Goal: Task Accomplishment & Management: Manage account settings

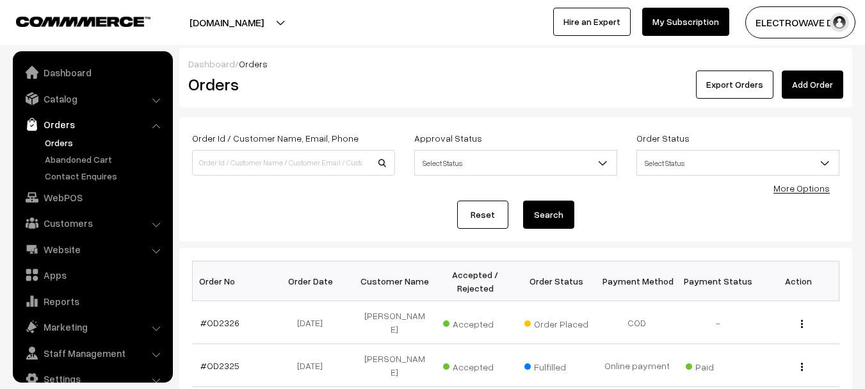
click at [67, 136] on link "Orders" at bounding box center [105, 142] width 127 height 13
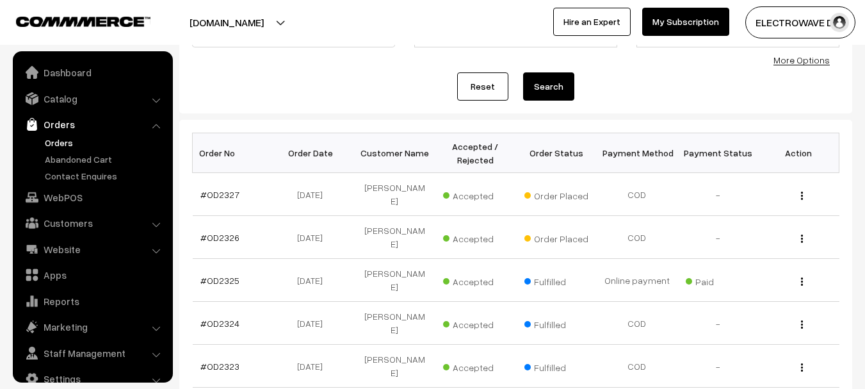
scroll to position [20, 0]
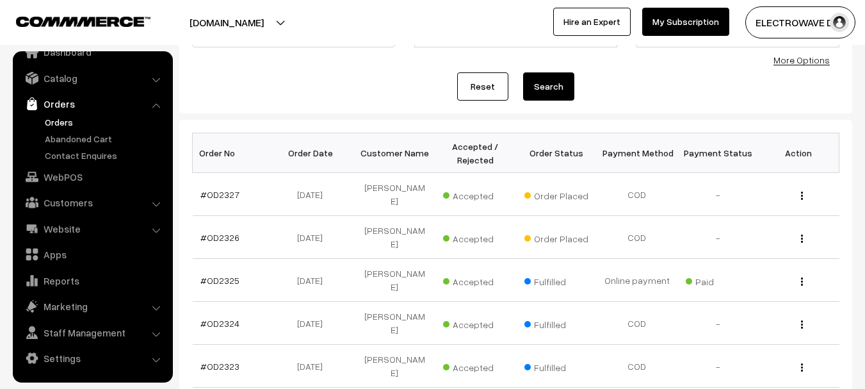
click at [68, 126] on link "Orders" at bounding box center [105, 121] width 127 height 13
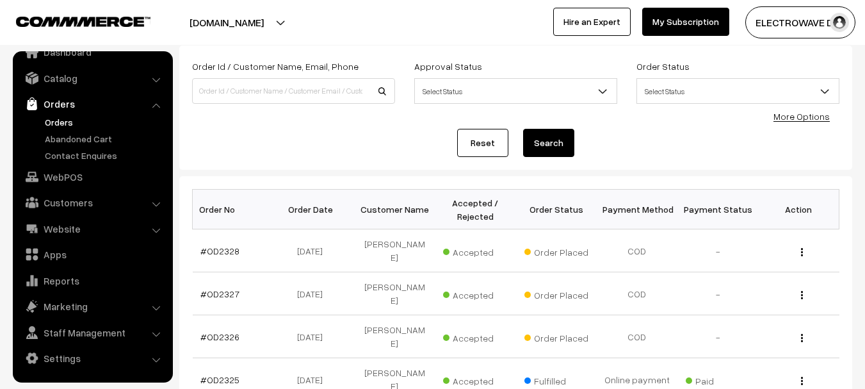
scroll to position [64, 0]
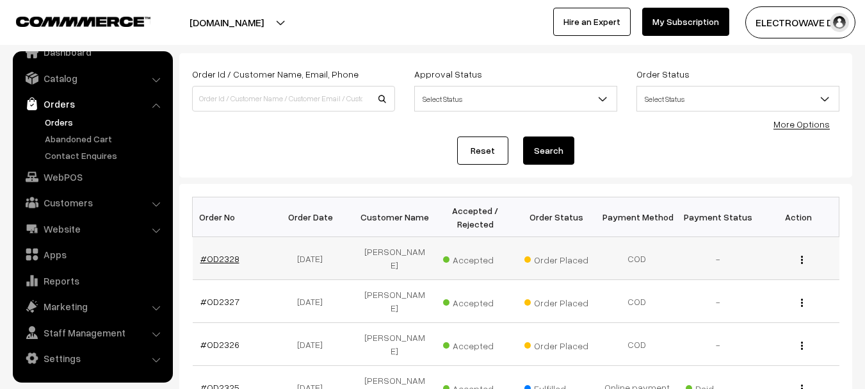
click at [215, 254] on link "#OD2328" at bounding box center [219, 258] width 39 height 11
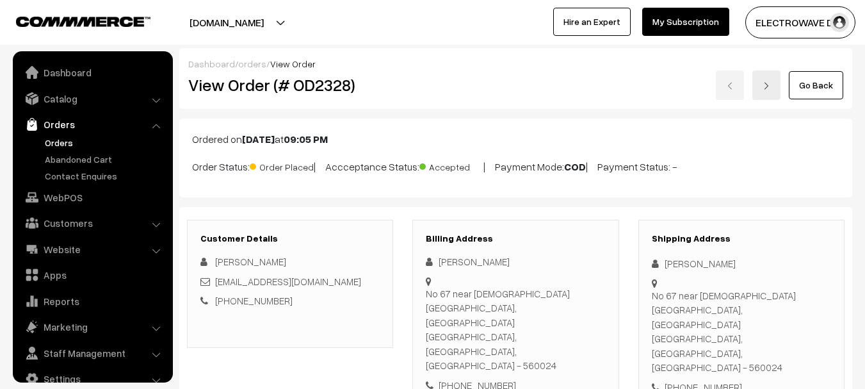
scroll to position [20, 0]
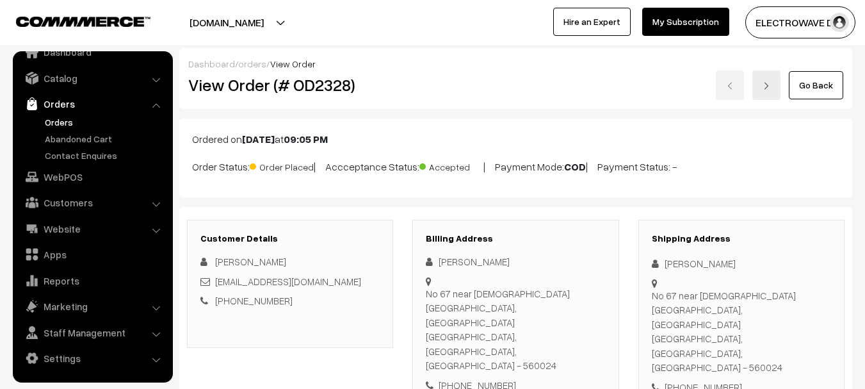
click at [674, 260] on div "Arun Kumar" at bounding box center [741, 263] width 179 height 15
copy div "Arun"
click at [692, 262] on div "Arun Kumar" at bounding box center [741, 263] width 179 height 15
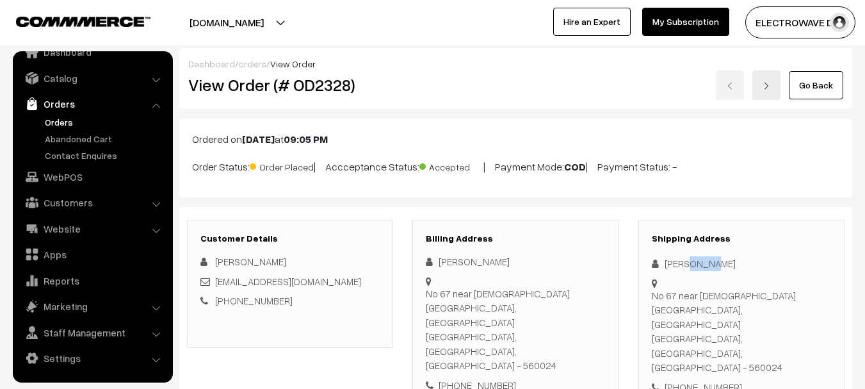
copy div "Kumar"
copy link "stali8123@gmail.com"
drag, startPoint x: 299, startPoint y: 281, endPoint x: 215, endPoint y: 284, distance: 84.6
click at [215, 284] on div "stali8123@gmail.com" at bounding box center [289, 281] width 179 height 15
click at [703, 380] on div "+91 9900723574" at bounding box center [741, 387] width 179 height 15
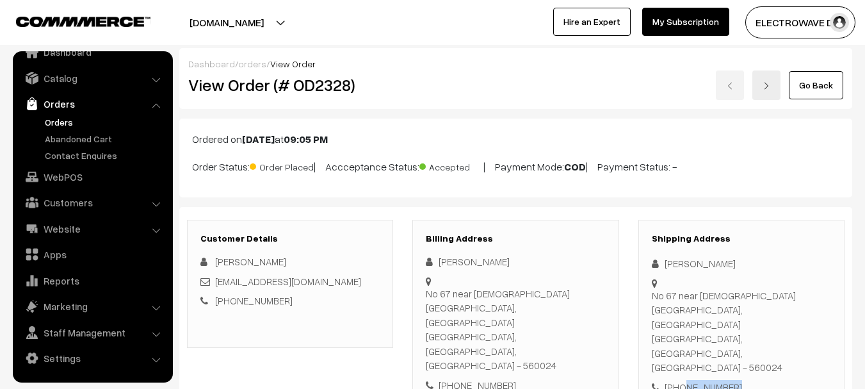
click at [703, 380] on div "+91 9900723574" at bounding box center [741, 387] width 179 height 15
copy div "9900723574"
copy div "Arun Kumar No 67 near jain heritage school, Hebbal kempapura"
drag, startPoint x: 662, startPoint y: 262, endPoint x: 701, endPoint y: 302, distance: 55.7
click at [703, 304] on div "Shipping Address Arun Kumar No 67 near jain heritage school, Hebbal kempapura B…" at bounding box center [742, 314] width 206 height 188
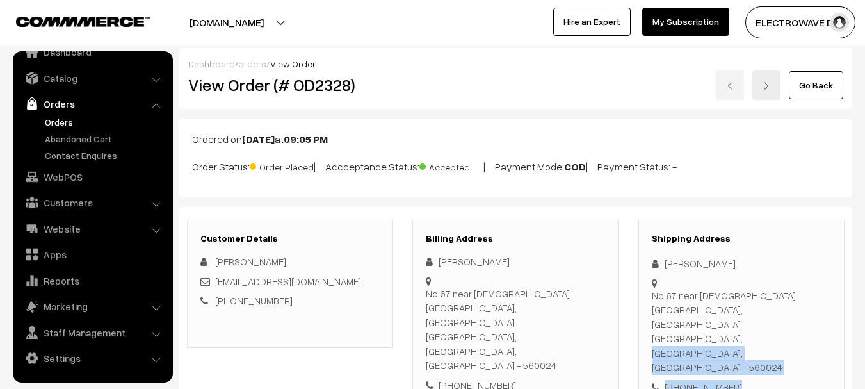
copy div "Bangalore, Karnataka, India - 560024 +91 9900723574"
drag, startPoint x: 653, startPoint y: 326, endPoint x: 771, endPoint y: 364, distance: 124.6
click at [771, 364] on div "Customer Details Arun Kumar stali8123@gmail.com +91 9900723574 Billing Address …" at bounding box center [515, 314] width 673 height 214
click at [778, 325] on div "No 67 near jain heritage school, Hebbal kempapura Bangalore, Karnataka, India -…" at bounding box center [741, 331] width 179 height 86
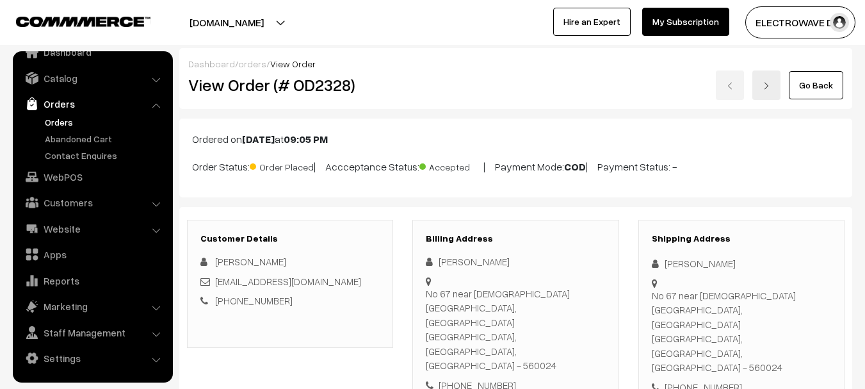
click at [778, 325] on div "No 67 near jain heritage school, Hebbal kempapura Bangalore, Karnataka, India -…" at bounding box center [741, 331] width 179 height 86
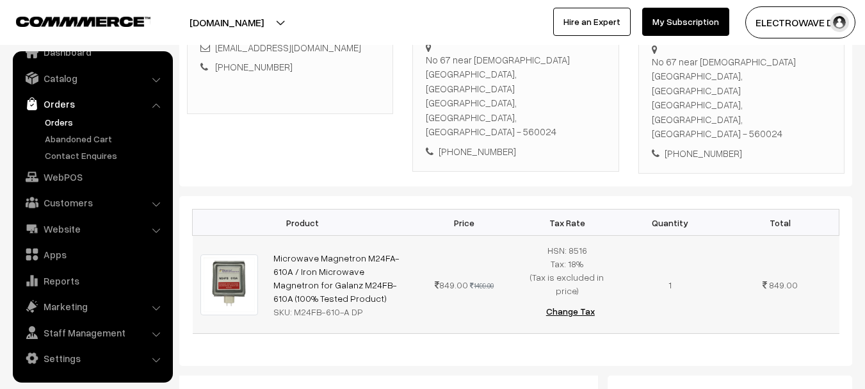
scroll to position [256, 0]
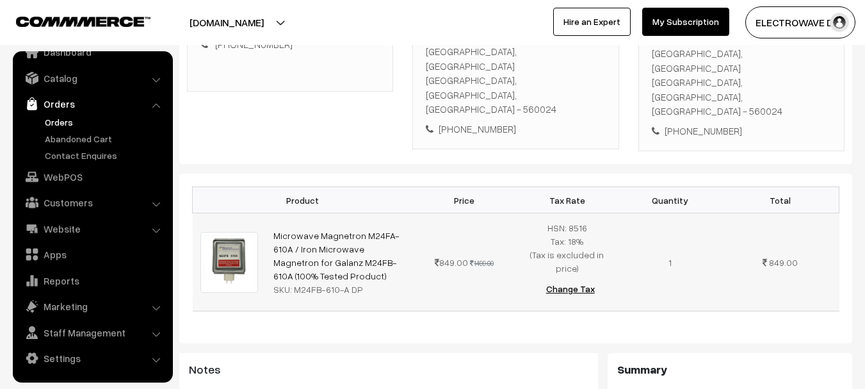
copy link "Microwave Magnetron M24FA-610A / Iron Microwave Magnetron for Galanz M24FB-610A…"
drag, startPoint x: 346, startPoint y: 232, endPoint x: 272, endPoint y: 196, distance: 82.5
click at [272, 213] on td "Microwave Magnetron M24FA-610A / Iron Microwave Magnetron for Galanz M24FB-610A…" at bounding box center [339, 262] width 147 height 98
copy div "M24FB-610-A DP"
drag, startPoint x: 293, startPoint y: 243, endPoint x: 390, endPoint y: 257, distance: 98.3
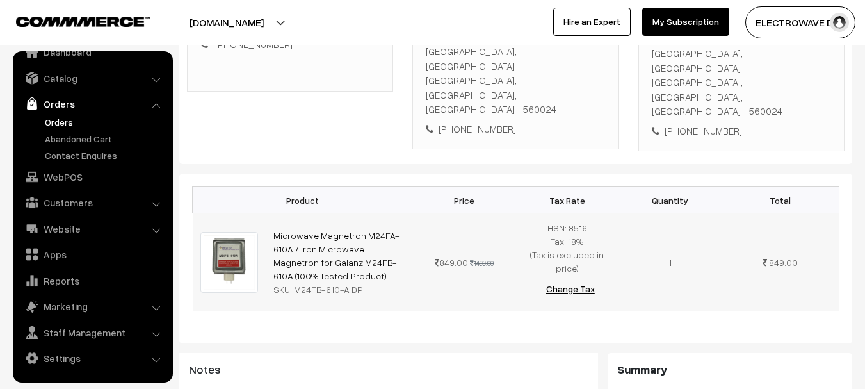
click at [390, 257] on td "Microwave Magnetron M24FA-610A / Iron Microwave Magnetron for Galanz M24FB-610A…" at bounding box center [339, 262] width 147 height 98
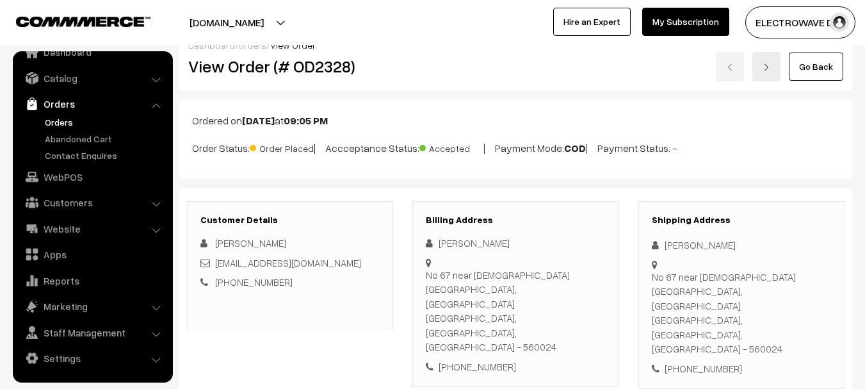
scroll to position [0, 0]
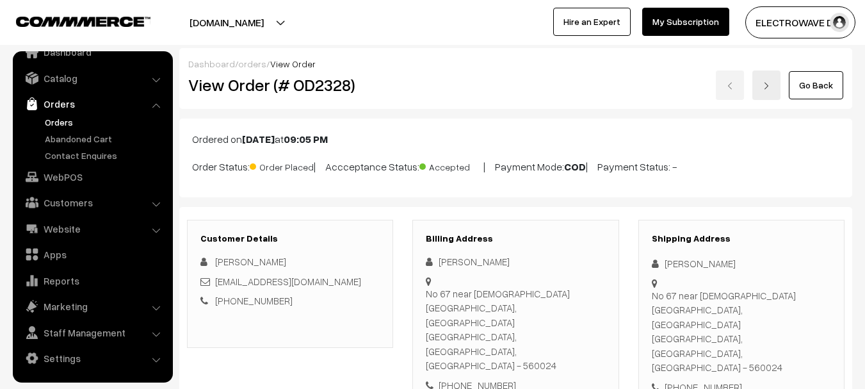
click at [321, 85] on h2 "View Order (# OD2328)" at bounding box center [291, 85] width 206 height 20
copy h2 "OD2328"
click at [321, 85] on h2 "View Order (# OD2328)" at bounding box center [291, 85] width 206 height 20
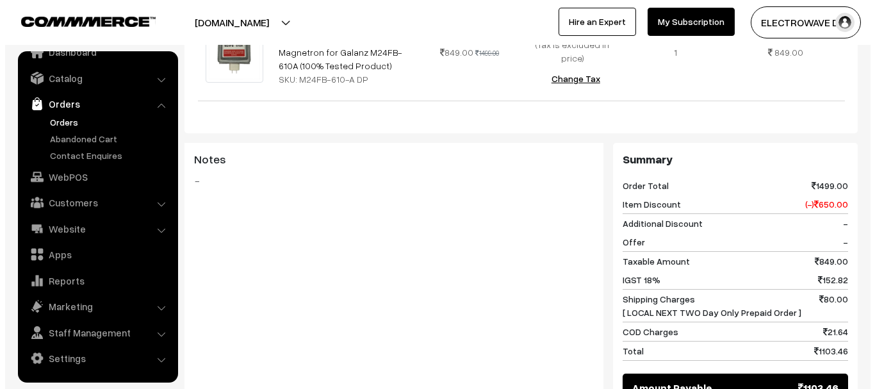
scroll to position [512, 0]
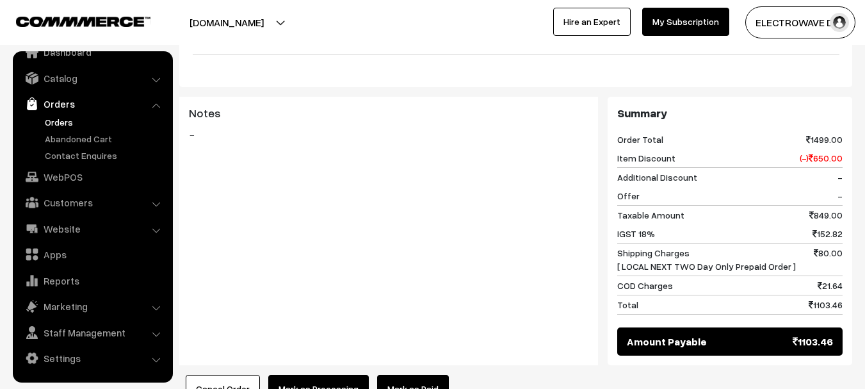
click at [310, 375] on button "Mark as Processing" at bounding box center [318, 389] width 101 height 28
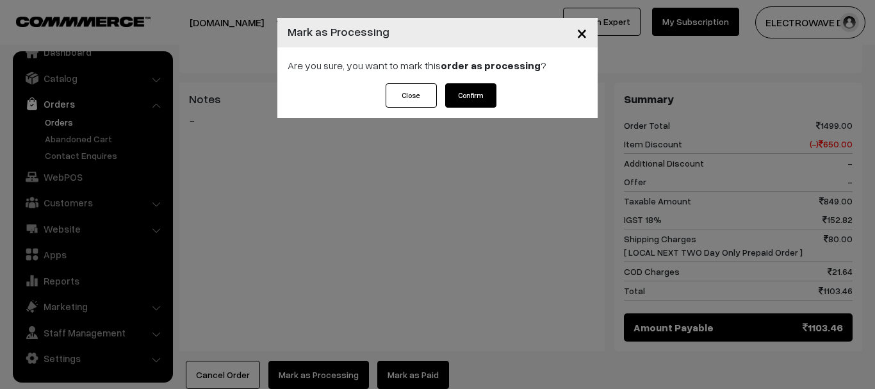
click at [473, 93] on button "Confirm" at bounding box center [470, 95] width 51 height 24
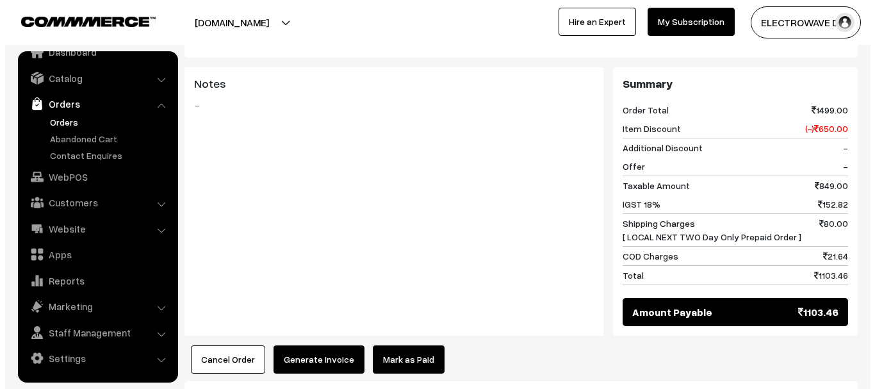
scroll to position [641, 0]
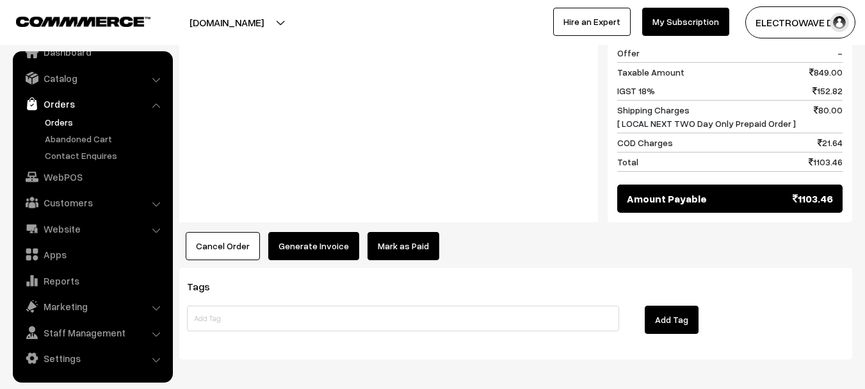
click at [325, 232] on button "Generate Invoice" at bounding box center [313, 246] width 91 height 28
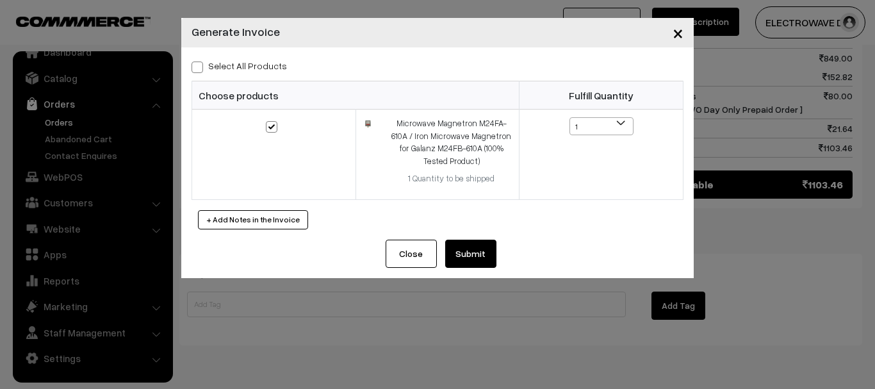
click at [477, 261] on button "Submit" at bounding box center [470, 254] width 51 height 28
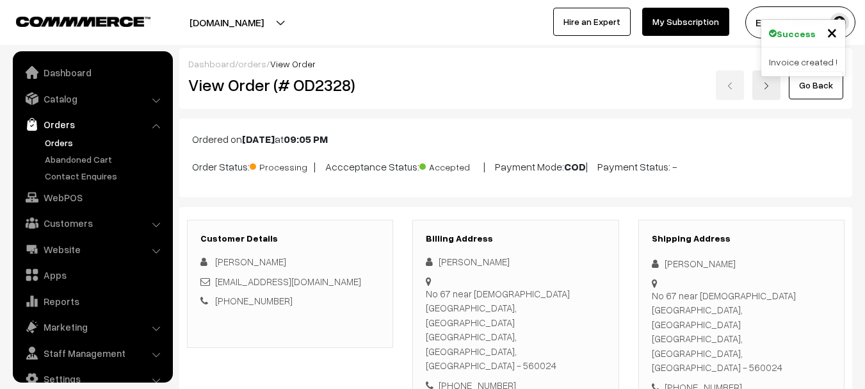
scroll to position [20, 0]
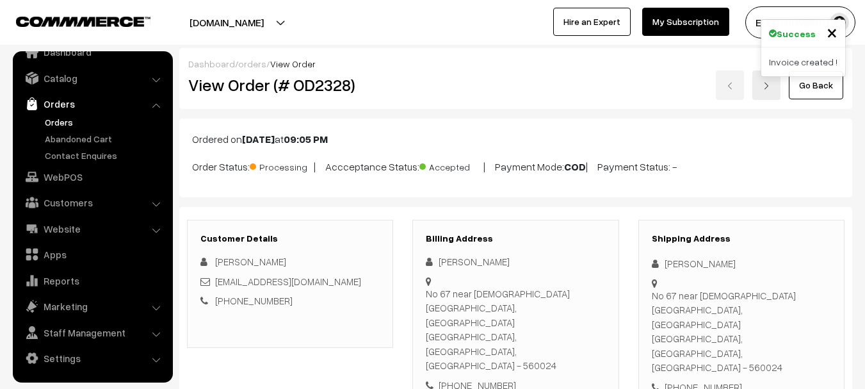
click at [767, 87] on img at bounding box center [767, 86] width 8 height 8
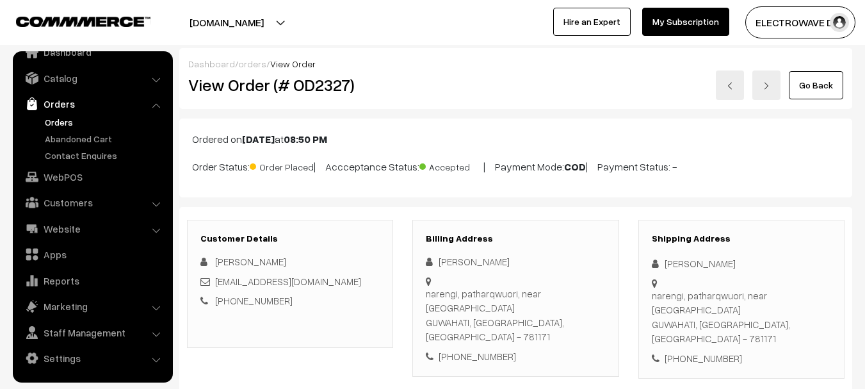
click at [670, 264] on div "[PERSON_NAME]" at bounding box center [741, 263] width 179 height 15
copy div "naba"
click at [692, 264] on div "naba Das" at bounding box center [741, 263] width 179 height 15
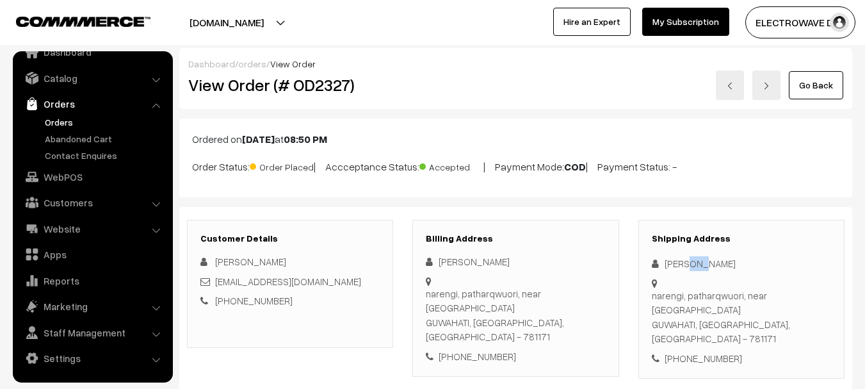
click at [692, 264] on div "naba Das" at bounding box center [741, 263] width 179 height 15
copy div "Das"
copy link "infotechindia.india@gmail.com"
drag, startPoint x: 339, startPoint y: 284, endPoint x: 222, endPoint y: 274, distance: 117.7
click at [220, 276] on div "infotechindia.india@gmail.com" at bounding box center [289, 281] width 179 height 15
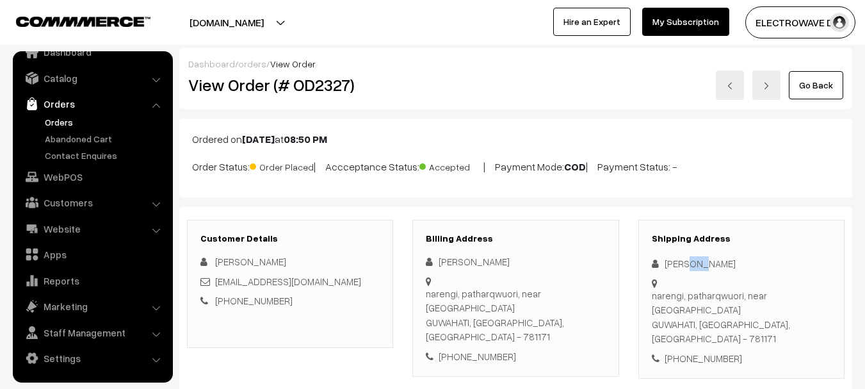
click at [344, 284] on div "infotechindia.india@gmail.com" at bounding box center [289, 281] width 179 height 15
copy link "infotechindia.india@gmail.com"
drag, startPoint x: 345, startPoint y: 280, endPoint x: 219, endPoint y: 274, distance: 126.3
click at [215, 276] on div "infotechindia.india@gmail.com" at bounding box center [289, 281] width 179 height 15
click at [703, 351] on div "+91 9954311245" at bounding box center [741, 358] width 179 height 15
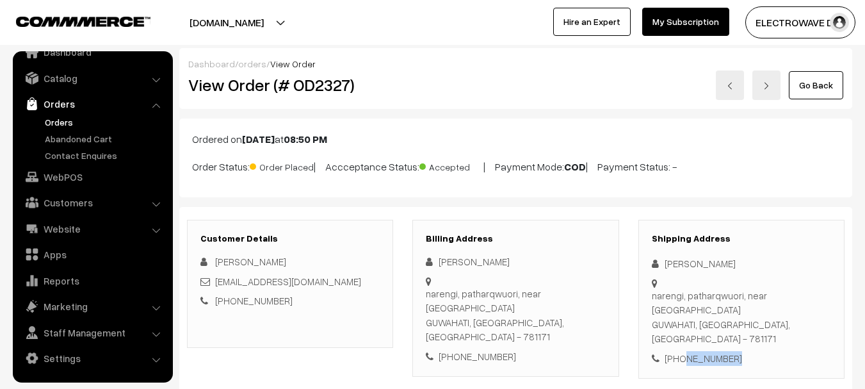
click at [703, 351] on div "+91 9954311245" at bounding box center [741, 358] width 179 height 15
copy div "naba Das narengi, patharqwuori, near sfs school"
drag, startPoint x: 687, startPoint y: 272, endPoint x: 816, endPoint y: 281, distance: 129.1
click at [816, 282] on div "Shipping Address naba Das narengi, patharqwuori, near sfs school GUWAHATI, Assa…" at bounding box center [742, 300] width 206 height 160
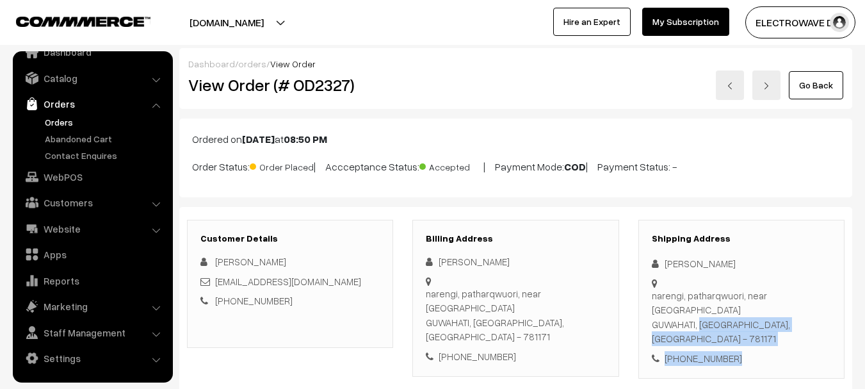
copy div "GUWAHATI, Assam, India - 781171 +91 9954311245"
drag, startPoint x: 667, startPoint y: 298, endPoint x: 733, endPoint y: 317, distance: 68.7
click at [732, 320] on div "Shipping Address naba Das narengi, patharqwuori, near sfs school GUWAHATI, Assa…" at bounding box center [742, 300] width 206 height 160
click at [783, 300] on div "narengi, patharqwuori, near sfs school GUWAHATI, Assam, India - 781171" at bounding box center [741, 317] width 179 height 58
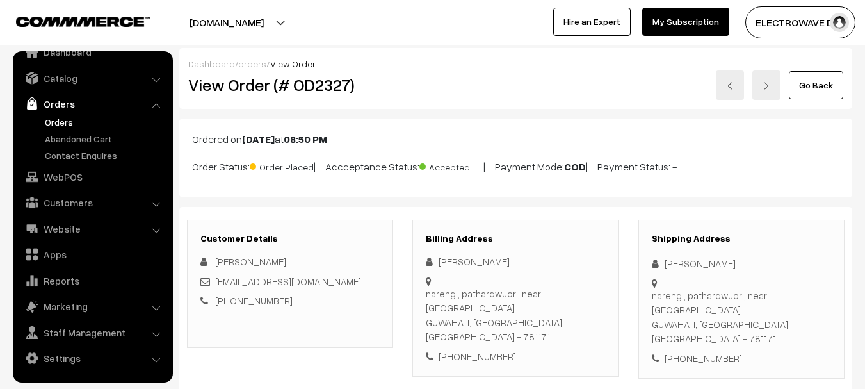
click at [783, 300] on div "narengi, patharqwuori, near sfs school GUWAHATI, Assam, India - 781171" at bounding box center [741, 317] width 179 height 58
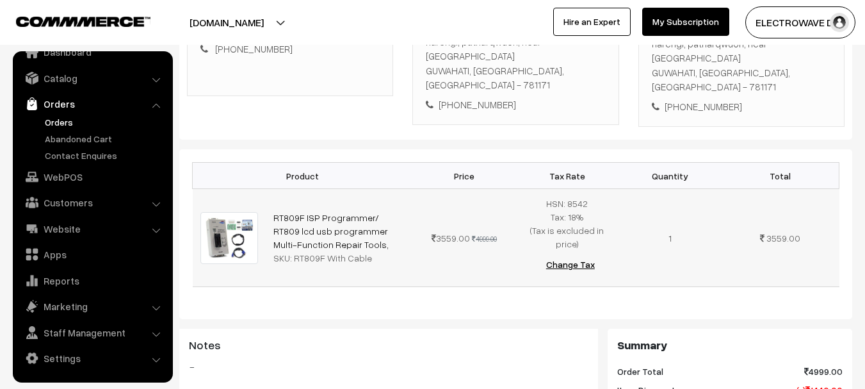
scroll to position [256, 0]
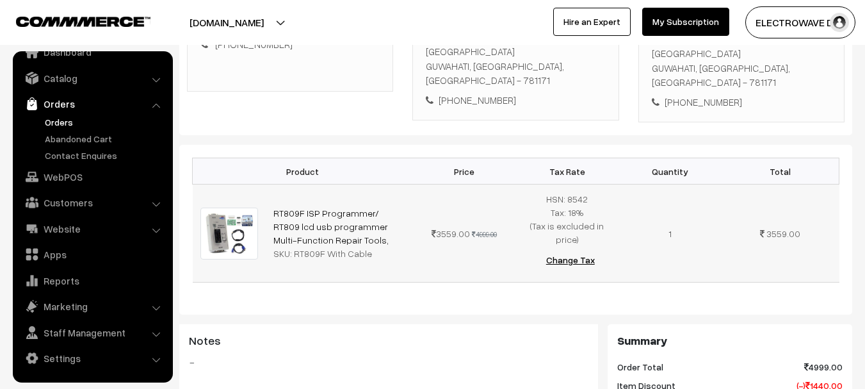
copy link "RT809F ISP Programmer/ RT809 lcd usb programmer Multi-Function Repair Tools,"
drag, startPoint x: 359, startPoint y: 210, endPoint x: 267, endPoint y: 182, distance: 96.5
click at [267, 184] on td "RT809F ISP Programmer/ RT809 lcd usb programmer Multi-Function Repair Tools, SK…" at bounding box center [339, 233] width 147 height 98
copy div "RT809F With Cable"
drag, startPoint x: 293, startPoint y: 224, endPoint x: 375, endPoint y: 222, distance: 82.6
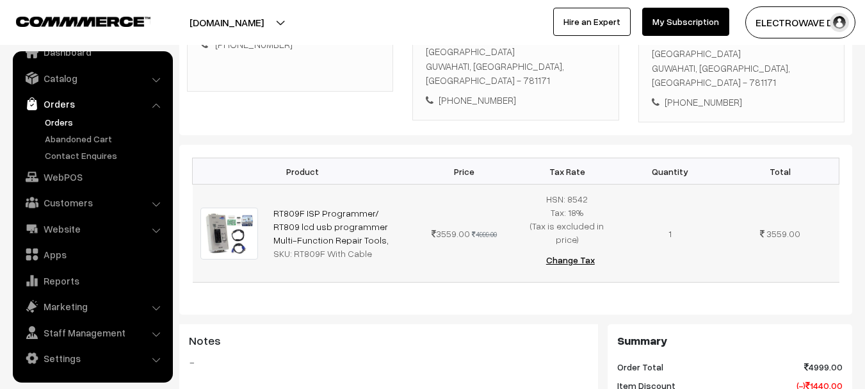
click at [375, 247] on div "SKU: RT809F With Cable" at bounding box center [340, 253] width 132 height 13
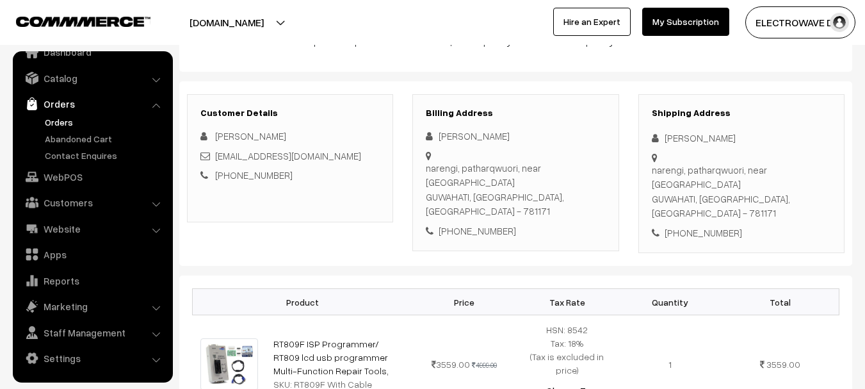
scroll to position [0, 0]
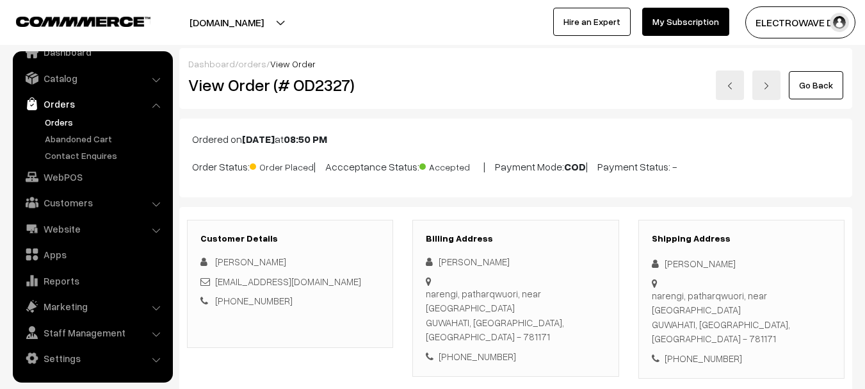
click at [323, 90] on h2 "View Order (# OD2327)" at bounding box center [291, 85] width 206 height 20
copy h2 "OD2327"
click at [323, 90] on h2 "View Order (# OD2327)" at bounding box center [291, 85] width 206 height 20
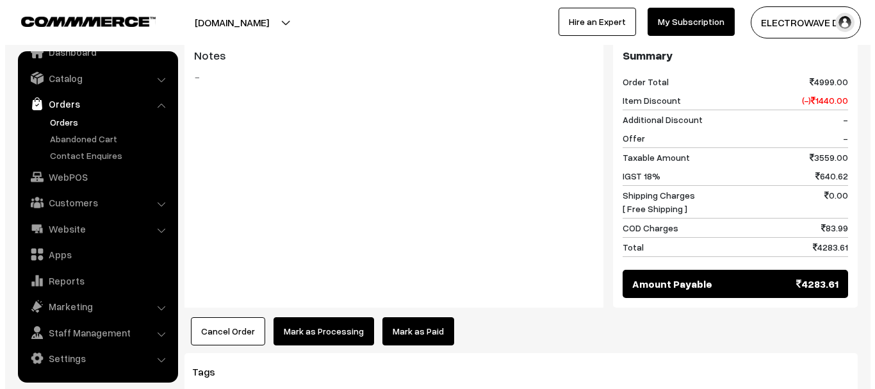
scroll to position [649, 0]
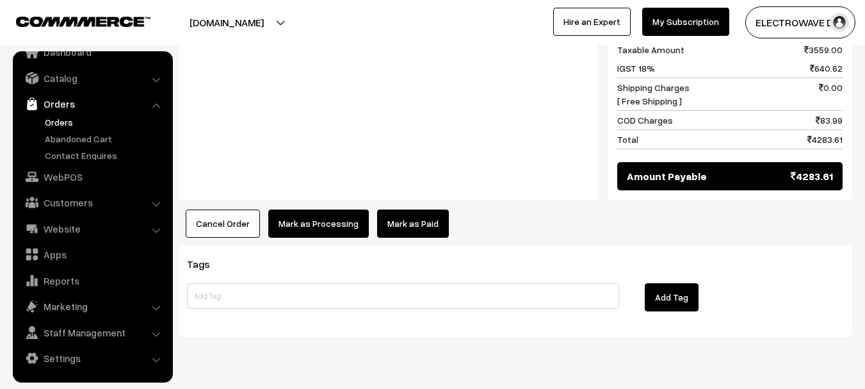
click at [317, 209] on button "Mark as Processing" at bounding box center [318, 223] width 101 height 28
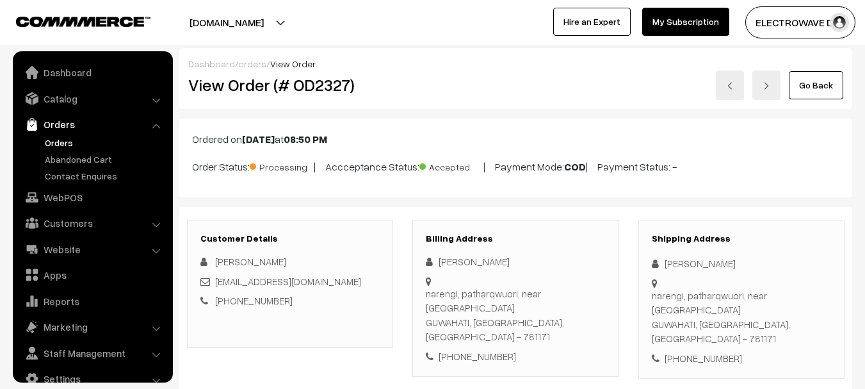
scroll to position [577, 0]
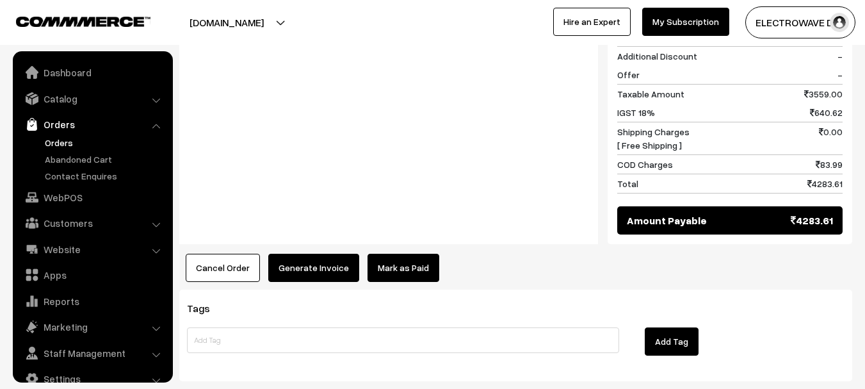
click at [325, 254] on button "Generate Invoice" at bounding box center [313, 268] width 91 height 28
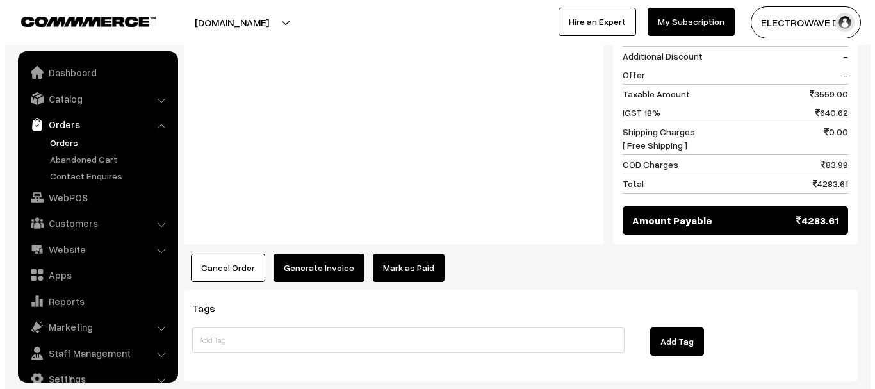
scroll to position [20, 0]
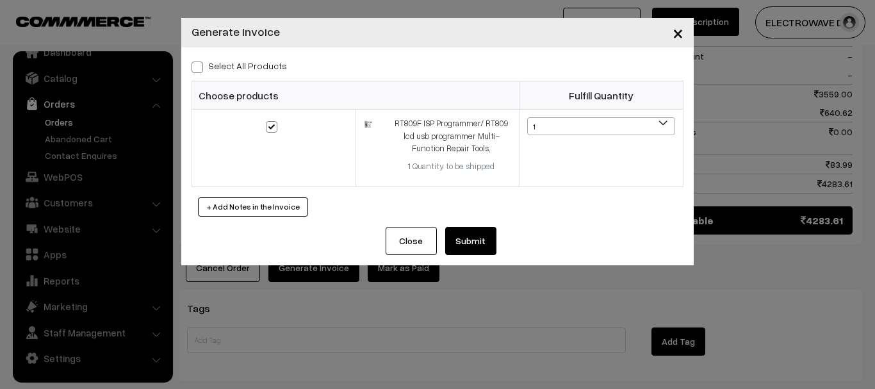
click at [466, 240] on button "Submit" at bounding box center [470, 241] width 51 height 28
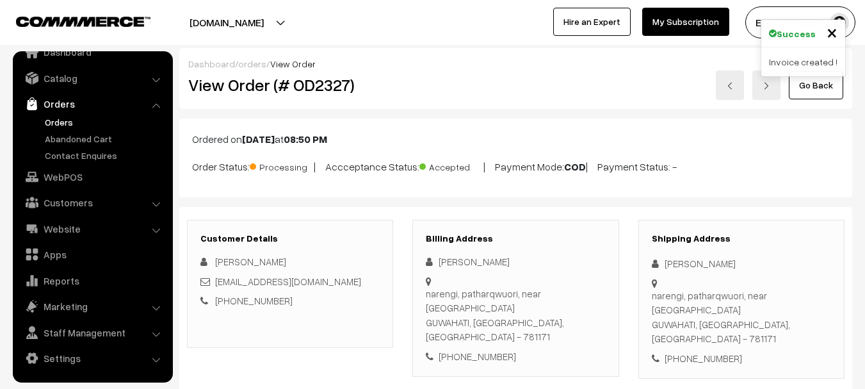
click at [774, 92] on link at bounding box center [767, 84] width 28 height 29
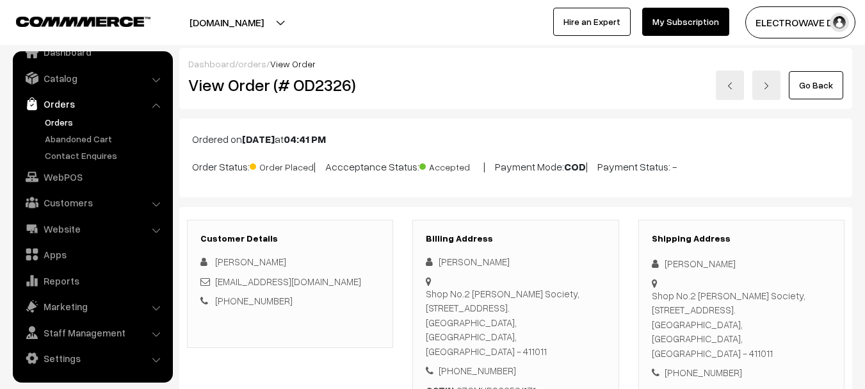
click at [675, 265] on div "[PERSON_NAME]" at bounding box center [741, 263] width 179 height 15
click at [717, 267] on div "[PERSON_NAME]" at bounding box center [741, 263] width 179 height 15
copy div "shaikh"
click at [716, 268] on div "[PERSON_NAME]" at bounding box center [741, 263] width 179 height 15
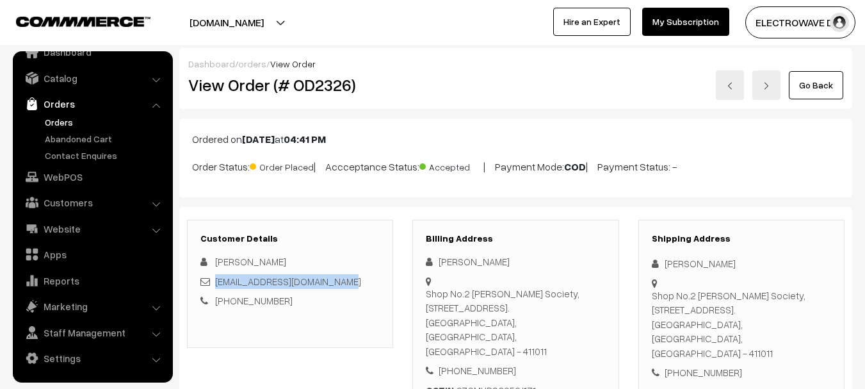
copy link "[EMAIL_ADDRESS][DOMAIN_NAME]"
drag, startPoint x: 296, startPoint y: 278, endPoint x: 217, endPoint y: 272, distance: 79.0
click at [217, 272] on div "SADDAM SHAIKH WINNERINDUSTRIES2@GMAIL.COM +91 8855025047" at bounding box center [289, 281] width 179 height 54
click at [708, 365] on div "[PHONE_NUMBER]" at bounding box center [741, 372] width 179 height 15
copy div "8855025047"
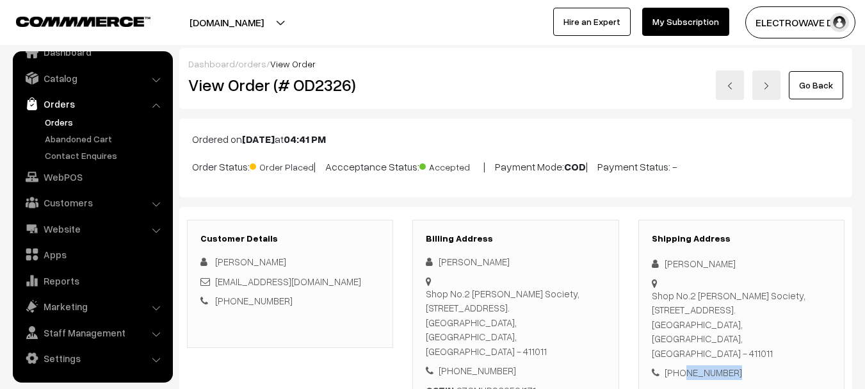
click at [708, 365] on div "[PHONE_NUMBER]" at bounding box center [741, 372] width 179 height 15
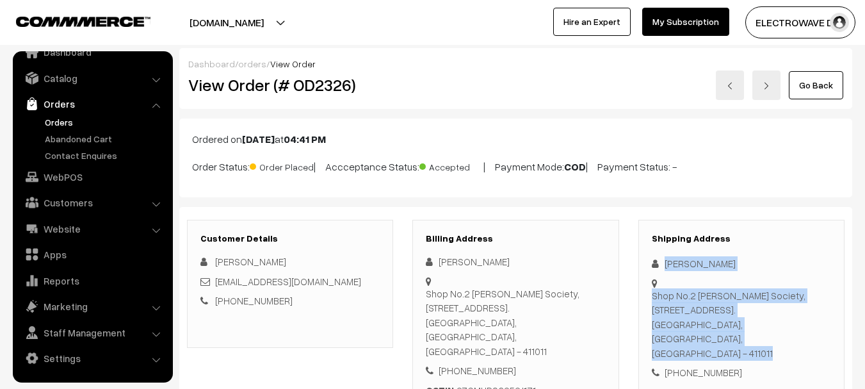
copy div "saddam shaikh Shop No.2 Priyadarshini Society,Kasba Peth, Opp.Shaniwarwada Pune…"
copy div "saddam shaikh Shop No.2 Priyadarshini Society,Kasba Peth, Opp.Shaniwarwada"
drag, startPoint x: 662, startPoint y: 261, endPoint x: 733, endPoint y: 312, distance: 87.1
click at [733, 312] on div "Shipping Address saddam shaikh Shop No.2 Priyadarshini Society,Kasba Peth, Opp.…" at bounding box center [742, 307] width 206 height 174
click at [726, 316] on div "Shop No.2 Priyadarshini Society,Kasba Peth, Opp.Shaniwarwada Pune-411021. Pune,…" at bounding box center [741, 324] width 179 height 72
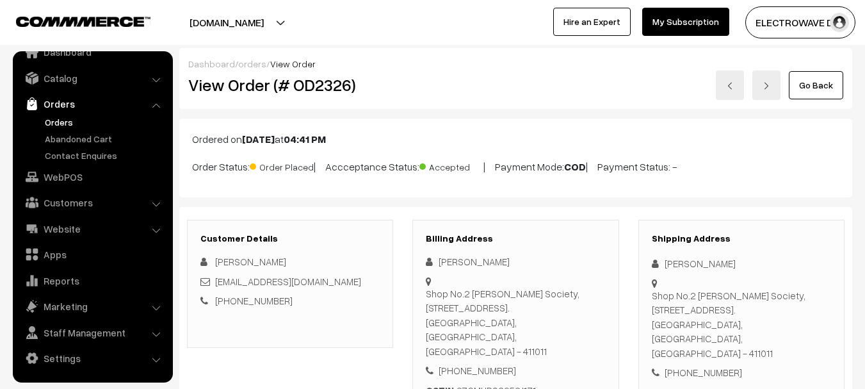
copy div "Pune-411021. Pune, Maharashtra, India - 411011 +91 8855025047"
drag, startPoint x: 732, startPoint y: 307, endPoint x: 746, endPoint y: 343, distance: 38.5
click at [746, 344] on div "Shipping Address saddam shaikh Shop No.2 Priyadarshini Society,Kasba Peth, Opp.…" at bounding box center [742, 307] width 206 height 174
click at [761, 327] on div "Shop No.2 Priyadarshini Society,Kasba Peth, Opp.Shaniwarwada Pune-411021. Pune,…" at bounding box center [741, 324] width 179 height 72
click at [762, 327] on div "Shop No.2 Priyadarshini Society,Kasba Peth, Opp.Shaniwarwada Pune-411021. Pune,…" at bounding box center [741, 324] width 179 height 72
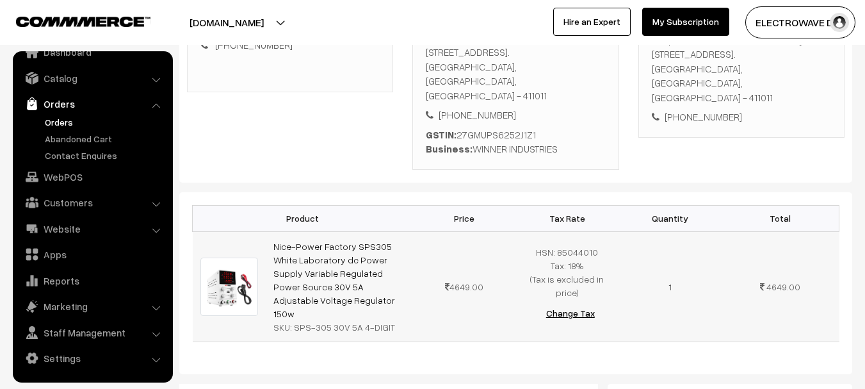
scroll to position [256, 0]
copy link "Nice-Power Factory SPS305 White Laboratory dc Power Supply Variable Regulated P…"
drag, startPoint x: 343, startPoint y: 271, endPoint x: 271, endPoint y: 213, distance: 92.4
click at [271, 231] on td "Nice-Power Factory SPS305 White Laboratory dc Power Supply Variable Regulated P…" at bounding box center [339, 286] width 147 height 110
copy div "SPS-305 30V 5A 4-DIGIT"
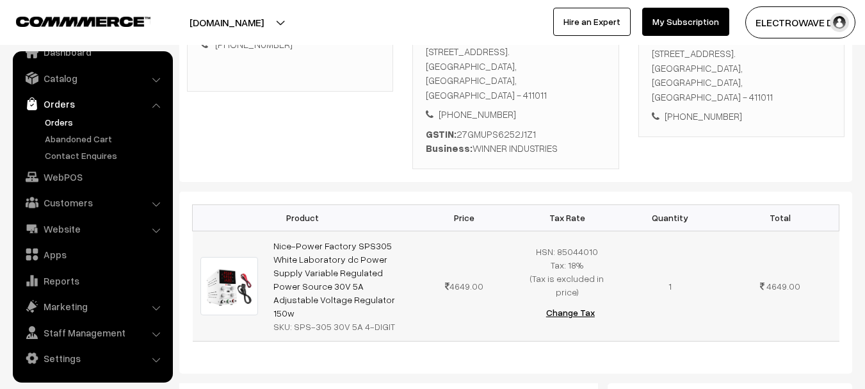
drag, startPoint x: 291, startPoint y: 286, endPoint x: 405, endPoint y: 289, distance: 114.1
click at [405, 289] on td "Nice-Power Factory SPS305 White Laboratory dc Power Supply Variable Regulated P…" at bounding box center [339, 286] width 147 height 110
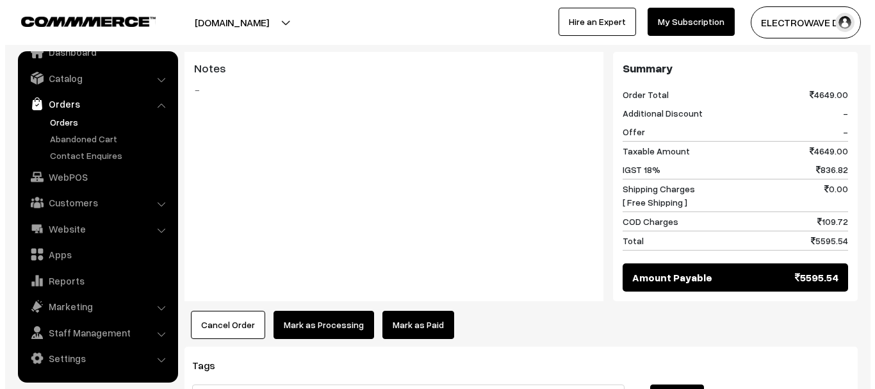
scroll to position [641, 0]
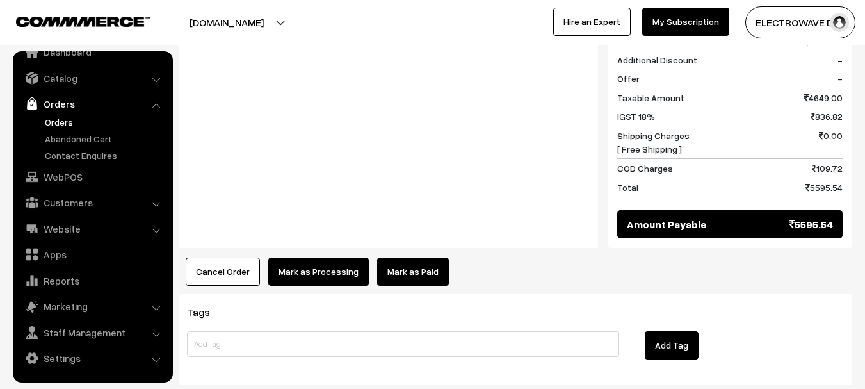
click at [295, 258] on button "Mark as Processing" at bounding box center [318, 272] width 101 height 28
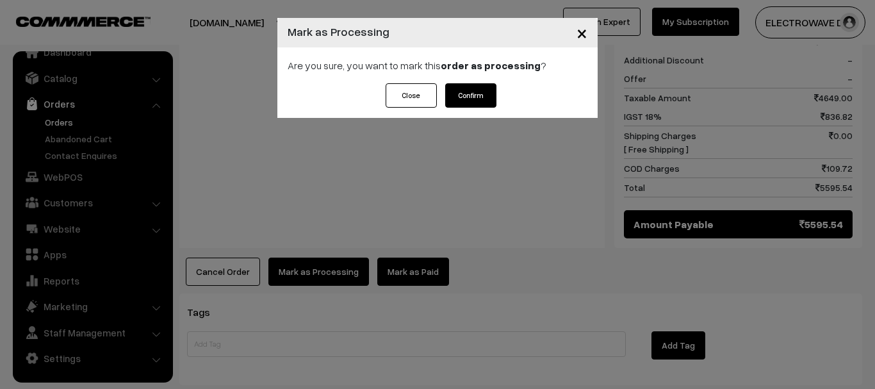
click at [484, 87] on button "Confirm" at bounding box center [470, 95] width 51 height 24
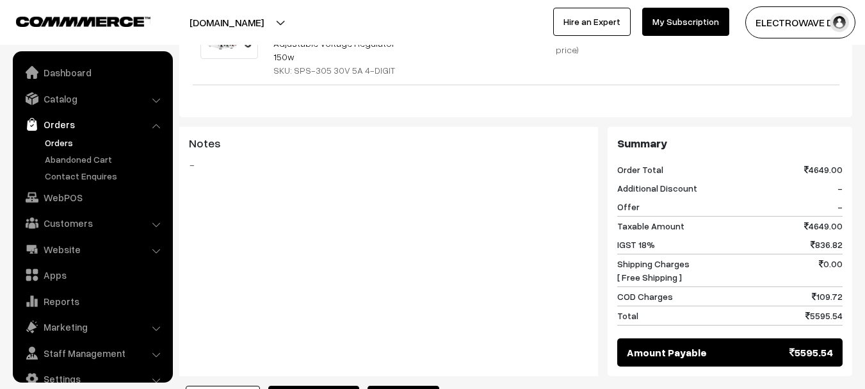
scroll to position [20, 0]
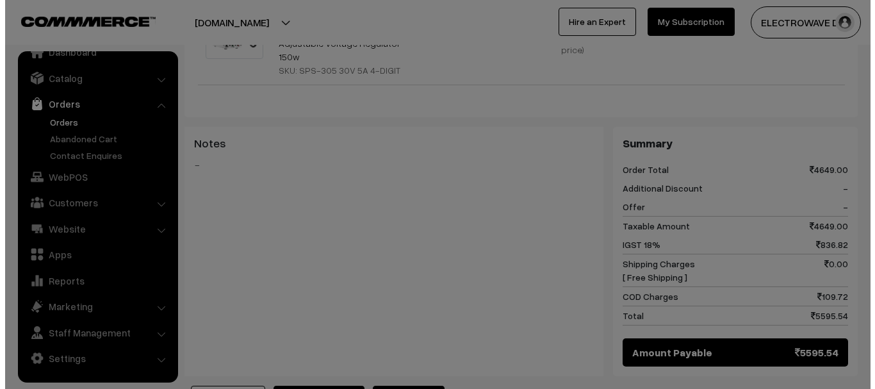
scroll to position [512, 0]
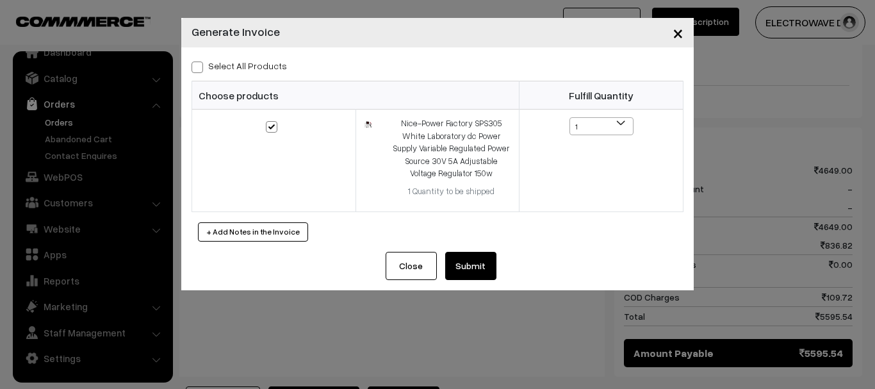
click at [461, 270] on button "Submit" at bounding box center [470, 266] width 51 height 28
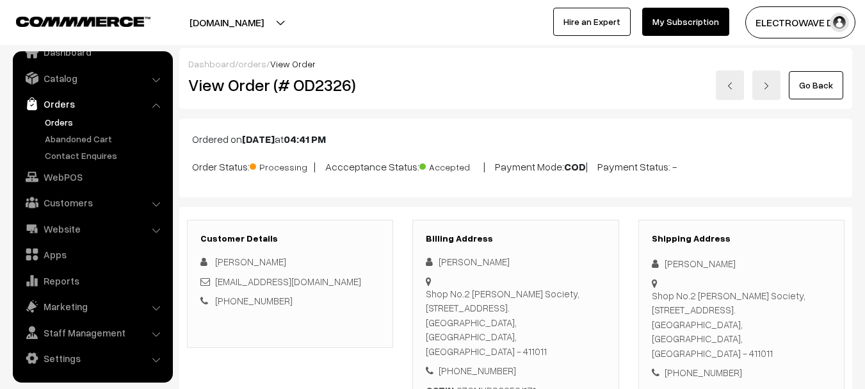
click at [344, 96] on div "View Order (# OD2326)" at bounding box center [291, 84] width 225 height 29
copy h2 "OD2326"
click at [762, 94] on link at bounding box center [767, 84] width 28 height 29
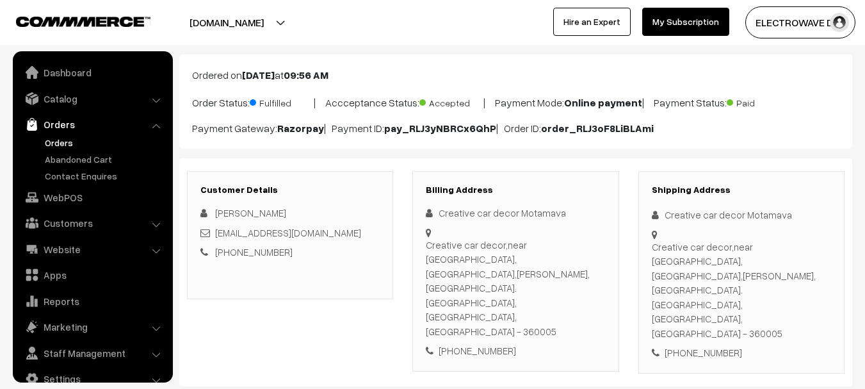
scroll to position [20, 0]
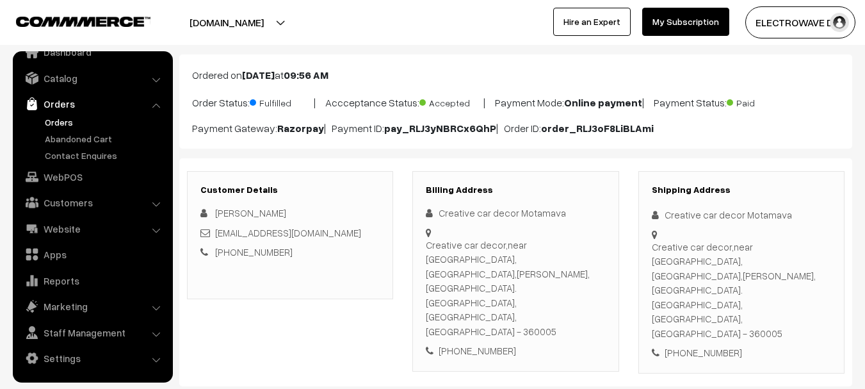
click at [53, 117] on link "Orders" at bounding box center [105, 121] width 127 height 13
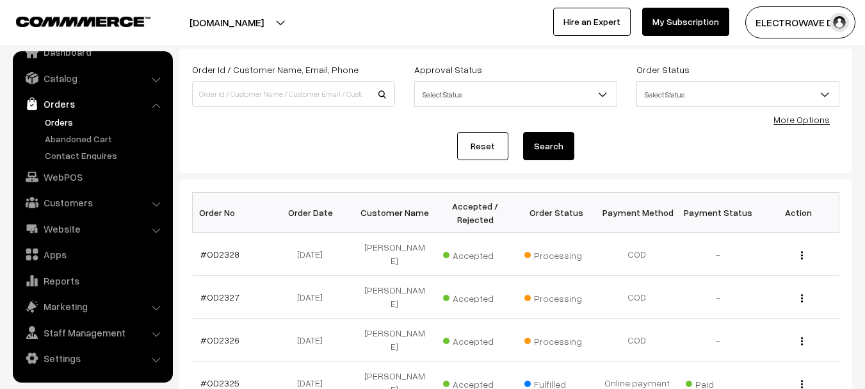
scroll to position [64, 0]
